Goal: Task Accomplishment & Management: Manage account settings

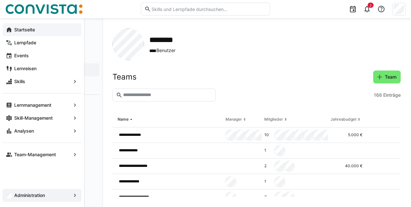
click at [0, 0] on app-navigation-label "Startseite" at bounding box center [0, 0] width 0 height 0
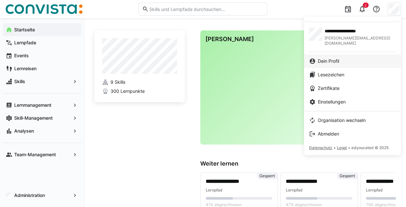
click at [344, 58] on div "Dein Profil" at bounding box center [352, 61] width 87 height 6
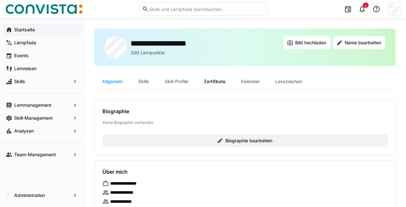
click at [212, 79] on div "Zertifikate" at bounding box center [214, 81] width 37 height 15
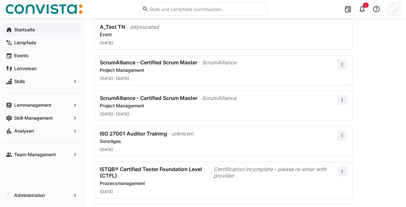
scroll to position [99, 0]
click at [343, 62] on eds-icon at bounding box center [341, 63] width 5 height 5
click at [285, 76] on div "[DATE] - [DATE]" at bounding box center [218, 78] width 237 height 5
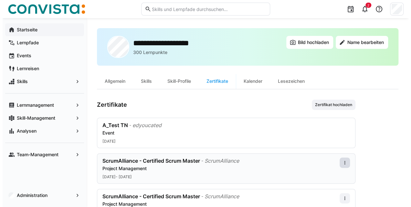
scroll to position [0, 0]
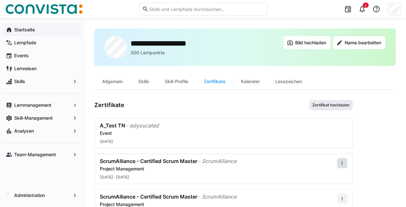
click at [324, 103] on span "Zertifikat hochladen" at bounding box center [331, 104] width 38 height 5
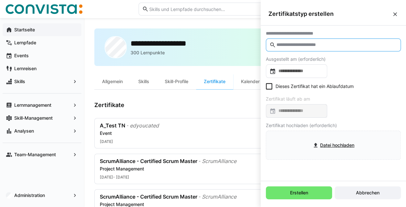
click at [302, 44] on input "text" at bounding box center [336, 45] width 121 height 6
drag, startPoint x: 266, startPoint y: 34, endPoint x: 324, endPoint y: 34, distance: 58.4
click at [324, 34] on div "**********" at bounding box center [333, 33] width 135 height 5
drag, startPoint x: 324, startPoint y: 34, endPoint x: 291, endPoint y: 45, distance: 34.7
click at [291, 45] on input "text" at bounding box center [336, 45] width 121 height 6
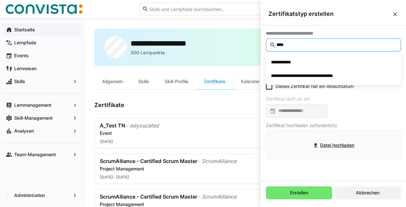
type input "*****"
click at [282, 47] on input "*****" at bounding box center [336, 45] width 121 height 6
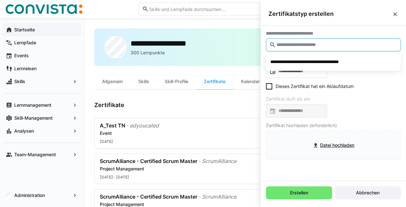
click at [339, 29] on div "**********" at bounding box center [333, 95] width 145 height 139
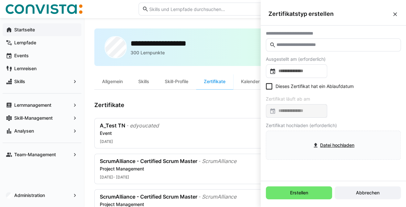
click at [297, 43] on input "text" at bounding box center [336, 45] width 121 height 6
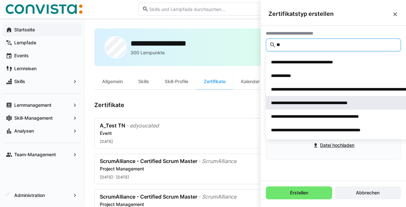
type input "**"
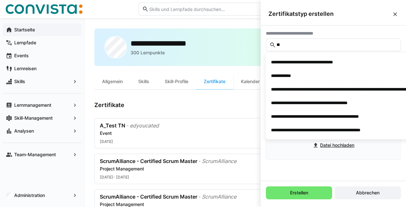
click at [393, 16] on eds-icon at bounding box center [395, 14] width 6 height 6
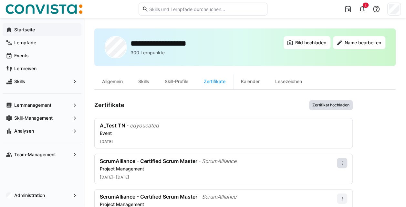
click at [326, 107] on span "Zertifikat hochladen" at bounding box center [331, 104] width 38 height 5
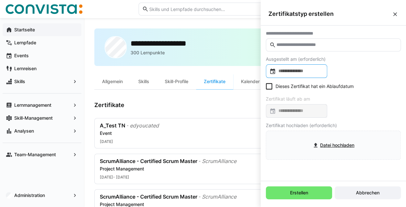
click at [302, 69] on input at bounding box center [300, 71] width 48 height 6
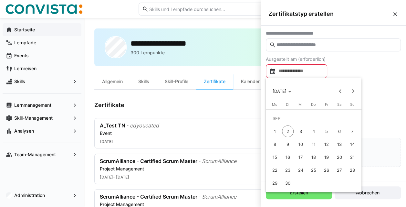
click at [366, 73] on div at bounding box center [203, 103] width 406 height 207
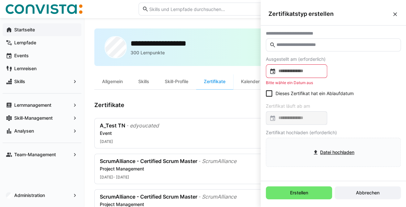
click at [395, 13] on eds-icon at bounding box center [395, 14] width 6 height 6
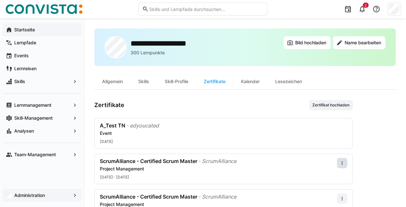
click at [0, 0] on app-navigation-label "Administration" at bounding box center [0, 0] width 0 height 0
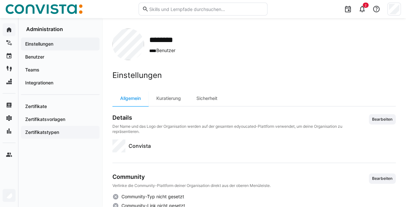
click at [0, 0] on app-navigation-label "Zertifikatstypen" at bounding box center [0, 0] width 0 height 0
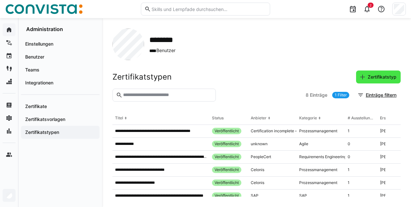
click at [375, 78] on span "Zertifikatstyp" at bounding box center [381, 77] width 31 height 6
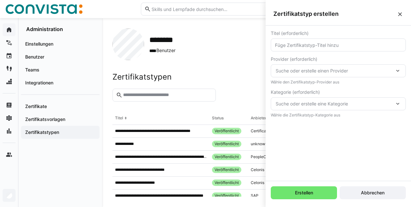
click at [311, 48] on eds-input at bounding box center [338, 44] width 135 height 13
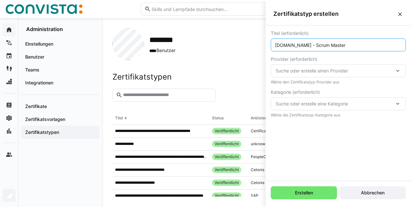
type input "[DOMAIN_NAME] - Scrum Master"
click at [314, 72] on span "Suche oder erstelle einen Provider" at bounding box center [334, 70] width 119 height 6
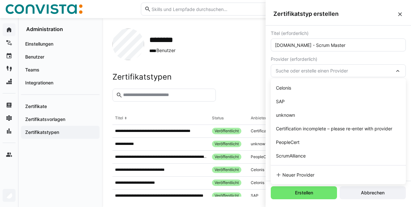
click at [304, 72] on span "Suche oder erstelle einen Provider" at bounding box center [334, 70] width 119 height 6
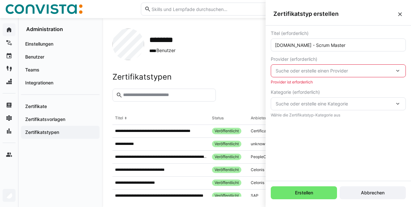
click at [311, 72] on span "Suche oder erstelle einen Provider" at bounding box center [334, 70] width 119 height 6
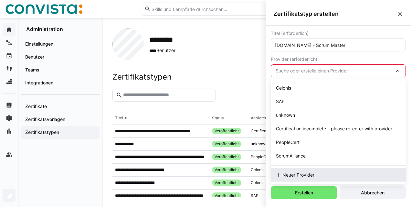
click at [288, 174] on span "Neuer Provider" at bounding box center [298, 174] width 32 height 6
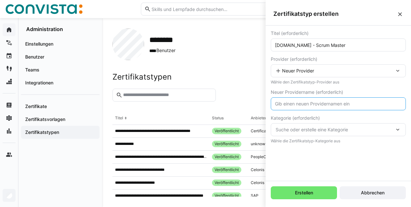
click at [297, 103] on input "text" at bounding box center [338, 104] width 128 height 6
type input "[DOMAIN_NAME]"
click at [299, 130] on span "Suche oder erstelle eine Kategorie" at bounding box center [334, 129] width 119 height 6
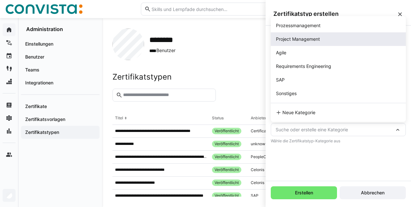
click at [302, 42] on div "Project Management" at bounding box center [298, 39] width 44 height 6
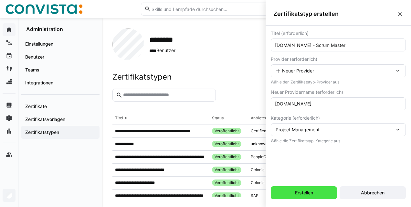
click at [298, 192] on span "Erstellen" at bounding box center [304, 192] width 20 height 6
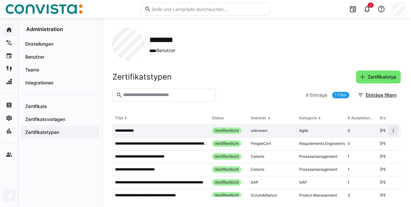
scroll to position [26, 60]
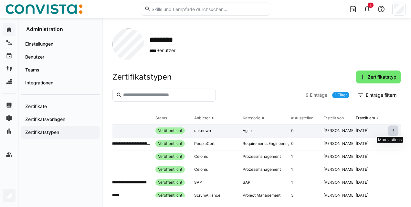
click at [390, 130] on eds-icon at bounding box center [392, 130] width 5 height 5
click at [390, 132] on eds-icon at bounding box center [392, 130] width 5 height 5
click at [363, 152] on div "Als veraltet markieren" at bounding box center [370, 153] width 39 height 5
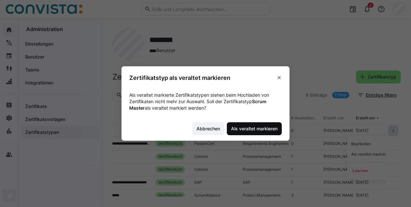
click at [258, 133] on span "Als veraltet markieren" at bounding box center [254, 128] width 55 height 13
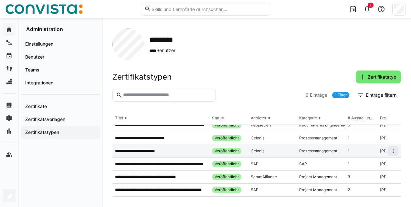
scroll to position [47, 0]
click at [251, 174] on div "ScrumAlliance" at bounding box center [264, 176] width 26 height 5
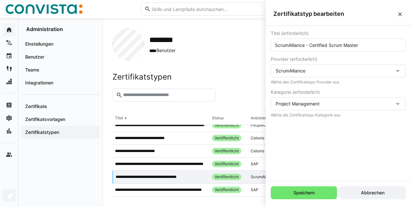
click at [241, 93] on div at bounding box center [260, 94] width 85 height 13
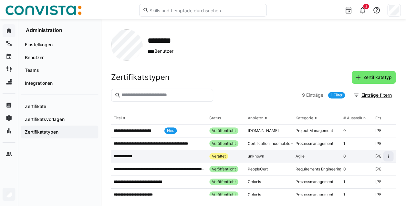
scroll to position [0, 60]
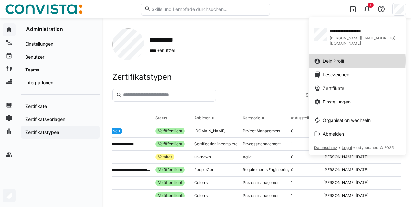
click at [343, 58] on span "Dein Profil" at bounding box center [332, 61] width 21 height 6
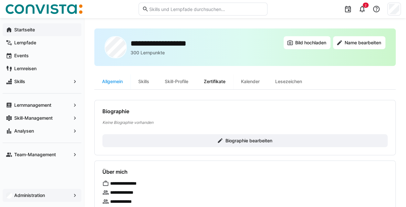
click at [219, 86] on div "Zertifikate" at bounding box center [214, 81] width 37 height 15
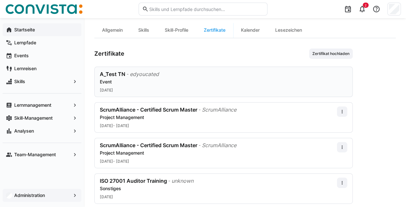
scroll to position [47, 0]
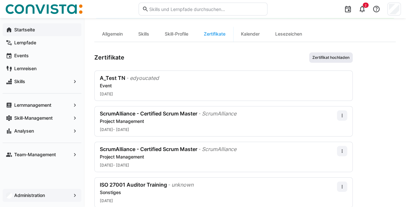
click at [323, 60] on span "Zertifikat hochladen" at bounding box center [331, 57] width 44 height 10
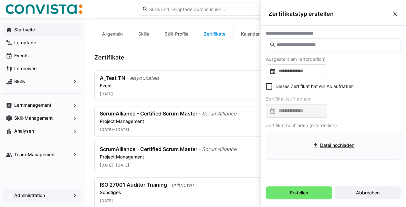
scroll to position [0, 0]
click at [313, 46] on input "text" at bounding box center [336, 45] width 121 height 6
click at [394, 15] on eds-icon at bounding box center [395, 14] width 6 height 6
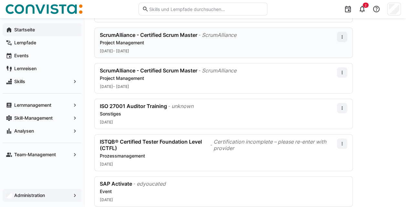
scroll to position [132, 0]
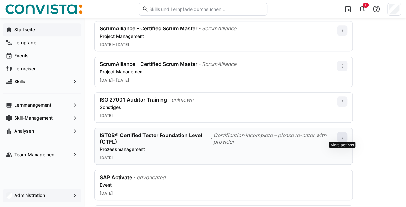
click at [344, 134] on eds-icon at bounding box center [341, 136] width 5 height 5
click at [374, 65] on app-user-profile-inner-container "Zertifikate Zertifikat hochladen A_Test TN - edyoucated Event [DATE] ScrumAllia…" at bounding box center [244, 101] width 301 height 268
click at [342, 99] on eds-icon at bounding box center [341, 101] width 5 height 5
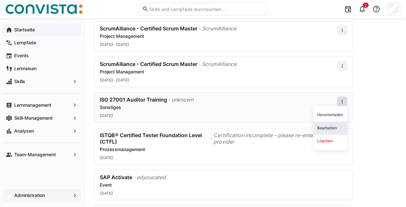
click at [327, 128] on div "Bearbeiten" at bounding box center [330, 127] width 26 height 5
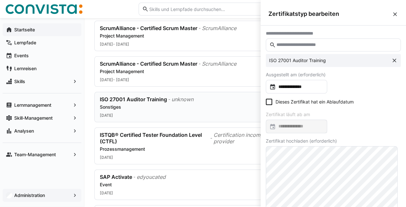
click at [392, 13] on eds-icon at bounding box center [395, 14] width 6 height 6
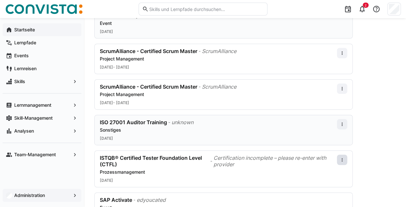
scroll to position [130, 0]
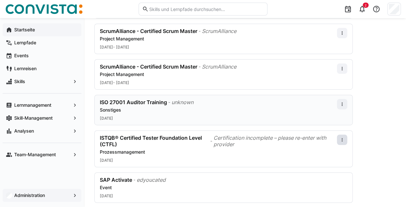
click at [0, 0] on app-navigation-label "Administration" at bounding box center [0, 0] width 0 height 0
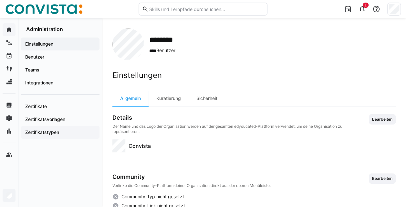
click at [0, 0] on app-navigation-label "Zertifikatstypen" at bounding box center [0, 0] width 0 height 0
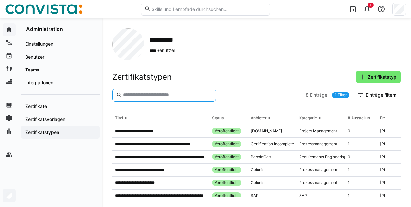
click at [159, 95] on input "text" at bounding box center [167, 95] width 90 height 6
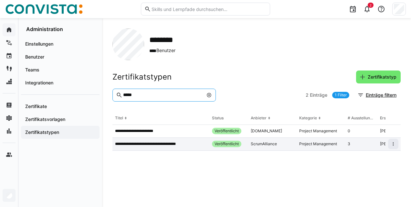
type input "*****"
click at [305, 143] on div "Project Management" at bounding box center [318, 143] width 38 height 5
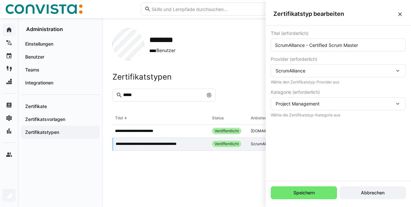
click at [399, 12] on eds-icon at bounding box center [399, 14] width 6 height 6
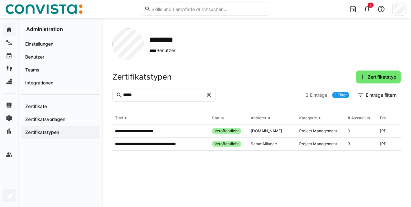
click at [209, 95] on eds-icon at bounding box center [208, 94] width 5 height 5
